Goal: Task Accomplishment & Management: Use online tool/utility

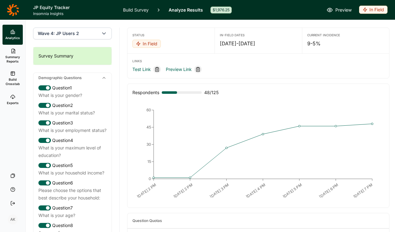
click at [375, 12] on div "In Field" at bounding box center [373, 10] width 28 height 8
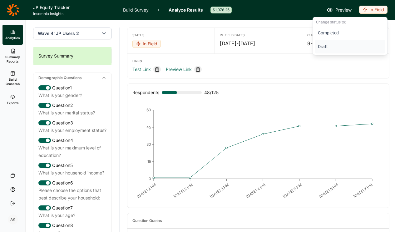
click at [324, 45] on button "Draft" at bounding box center [350, 47] width 71 height 14
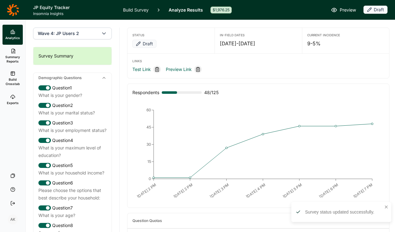
click at [127, 10] on link "Build Survey" at bounding box center [136, 10] width 26 height 20
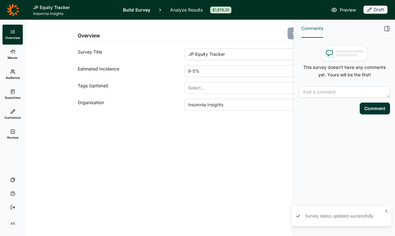
click at [10, 137] on span "Review" at bounding box center [12, 137] width 11 height 4
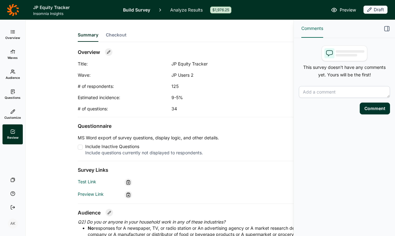
click at [385, 29] on icon "button" at bounding box center [386, 29] width 6 height 6
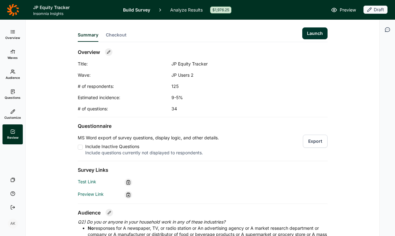
click at [307, 36] on button "Launch" at bounding box center [314, 33] width 25 height 12
